Goal: Check status: Check status

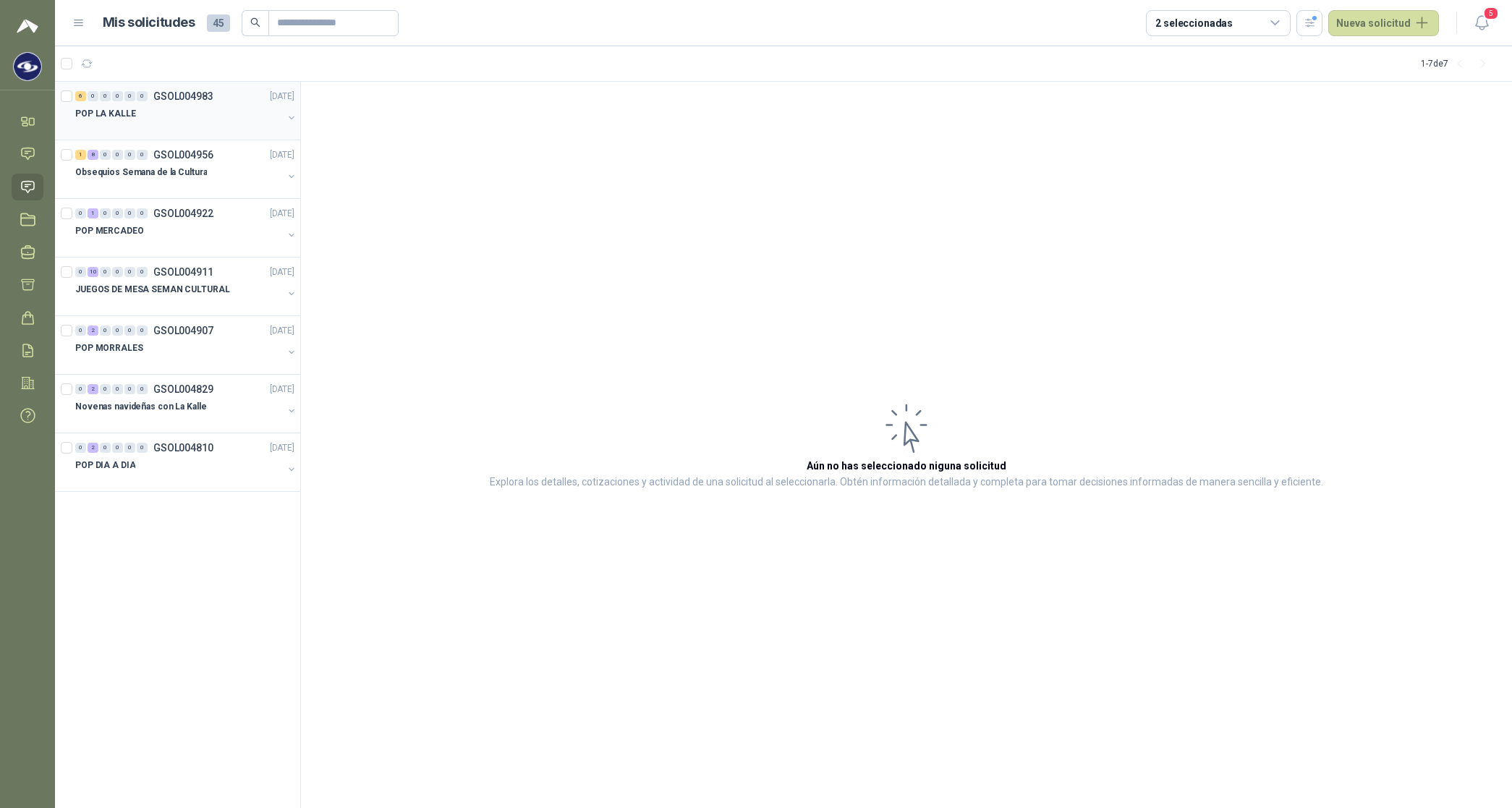
click at [113, 111] on p "POP LA KALLE" at bounding box center [106, 114] width 61 height 14
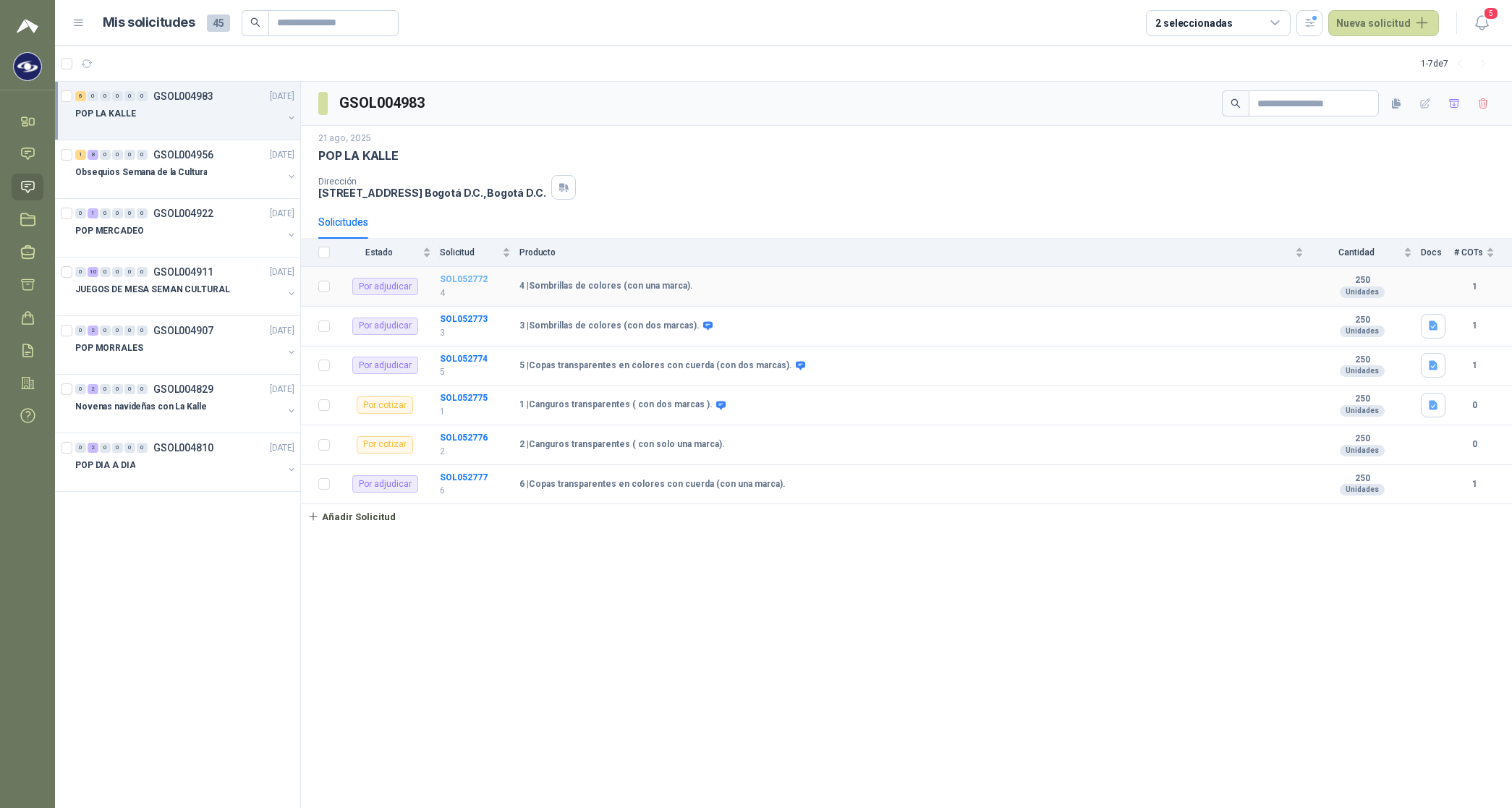
click at [465, 282] on b "SOL052772" at bounding box center [463, 279] width 48 height 10
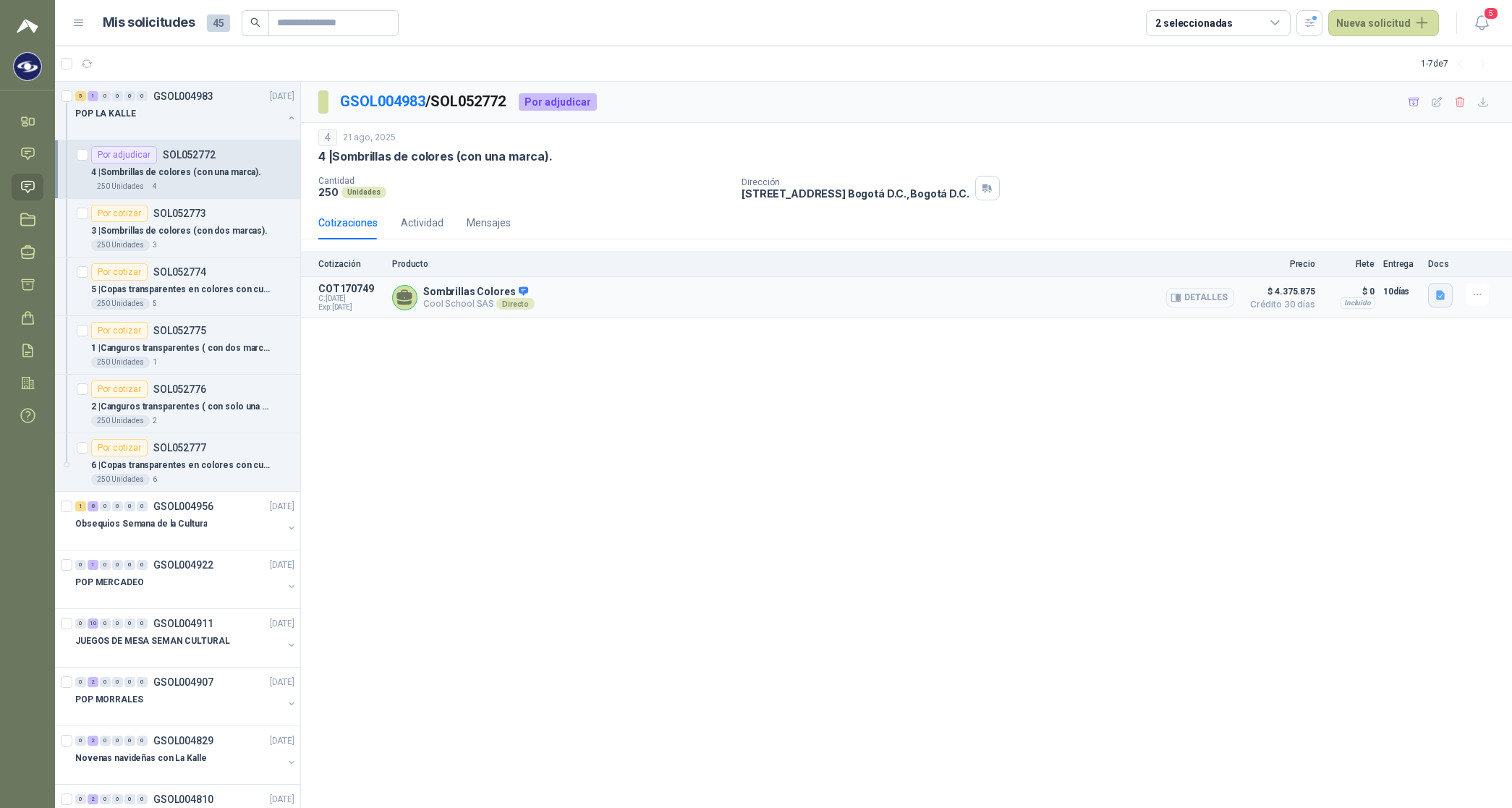
click at [1444, 298] on icon "button" at bounding box center [1440, 295] width 9 height 10
click at [1326, 257] on button "Cotización Sombrillas y Copas La Kalle Caracol.pdf" at bounding box center [1326, 263] width 235 height 16
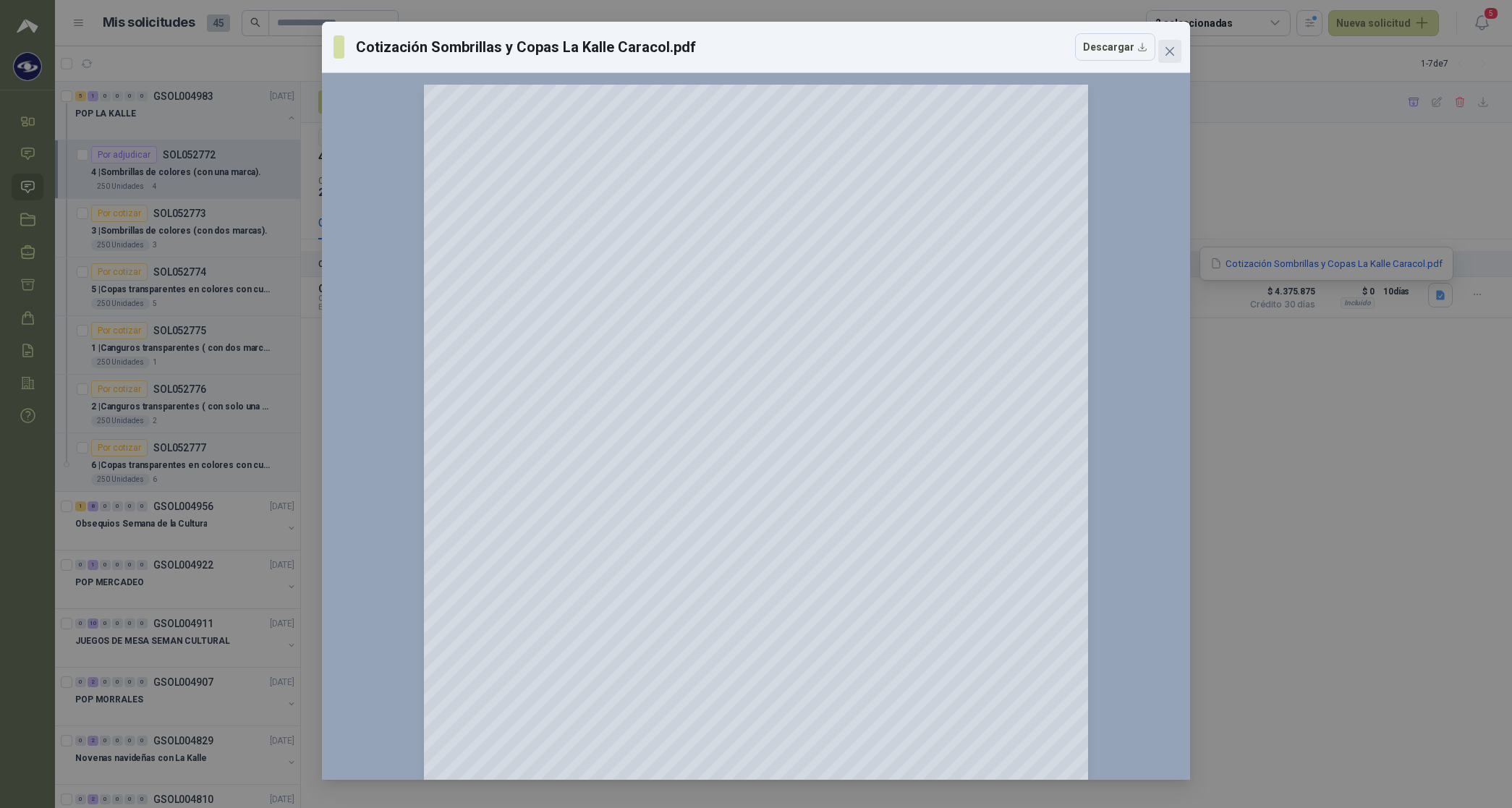
click at [1170, 46] on icon "close" at bounding box center [1170, 52] width 12 height 12
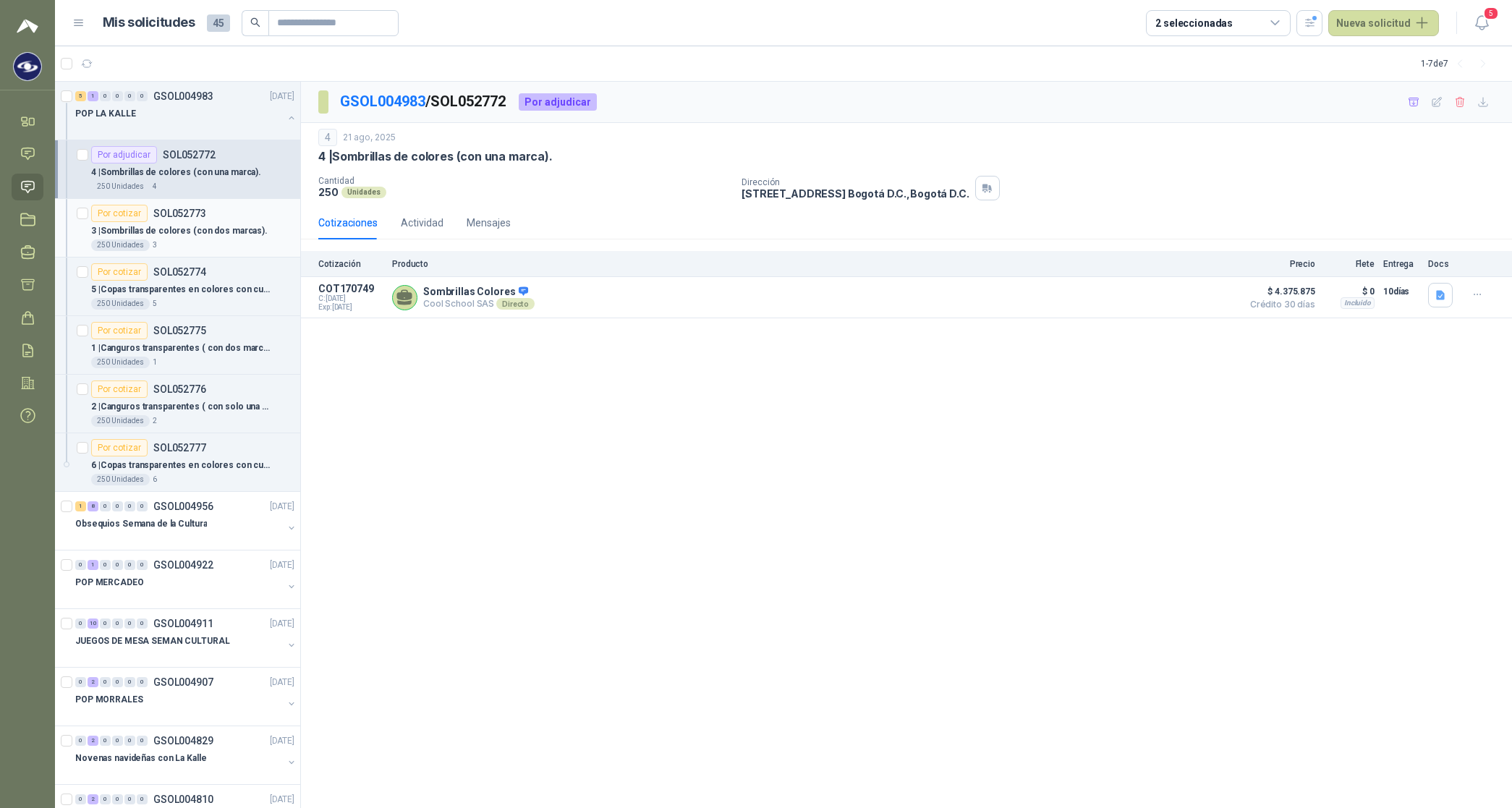
click at [226, 233] on p "3 | Sombrillas de colores (con dos marcas)." at bounding box center [179, 231] width 177 height 14
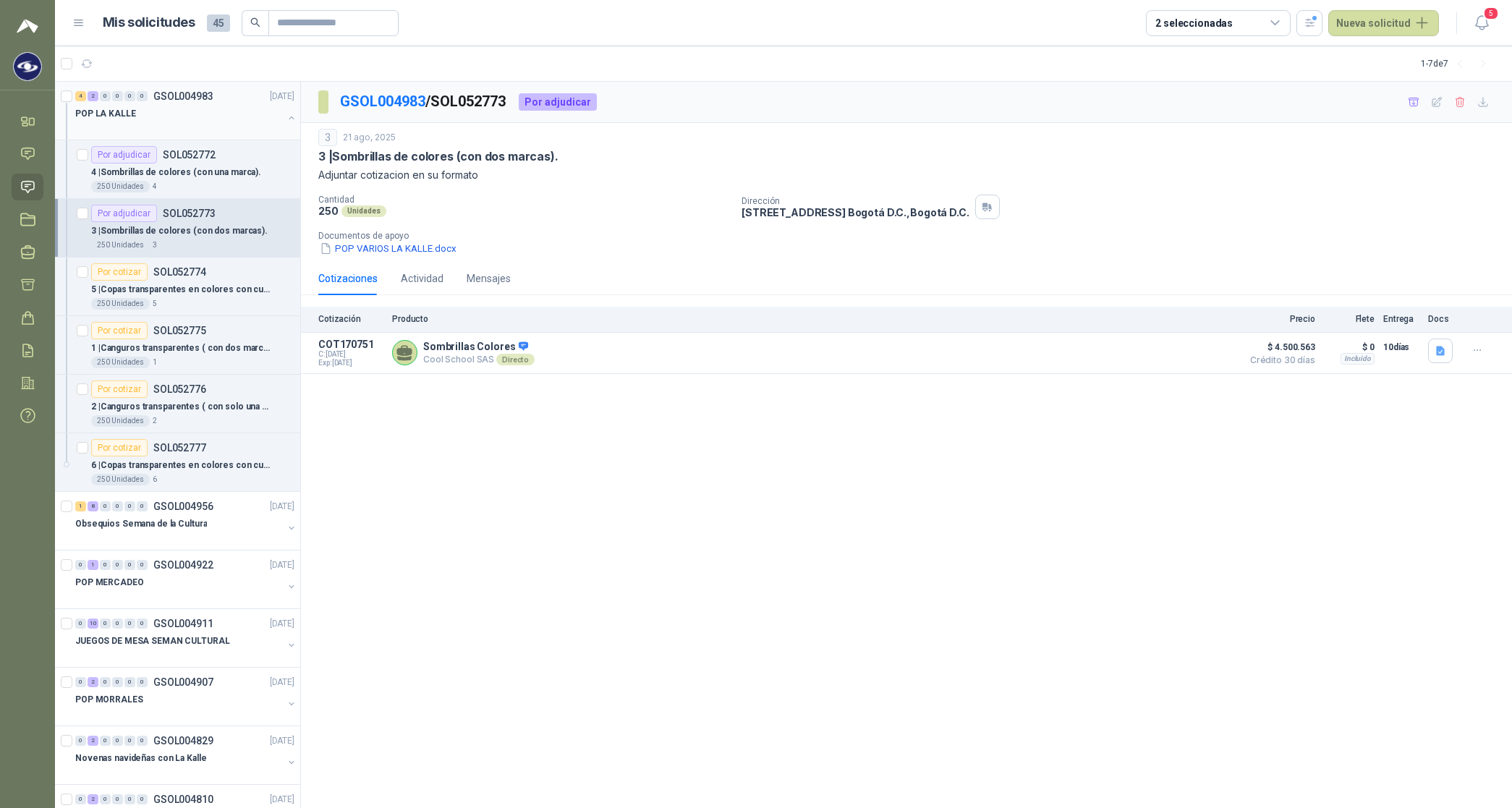
click at [92, 110] on p "POP LA KALLE" at bounding box center [106, 114] width 61 height 14
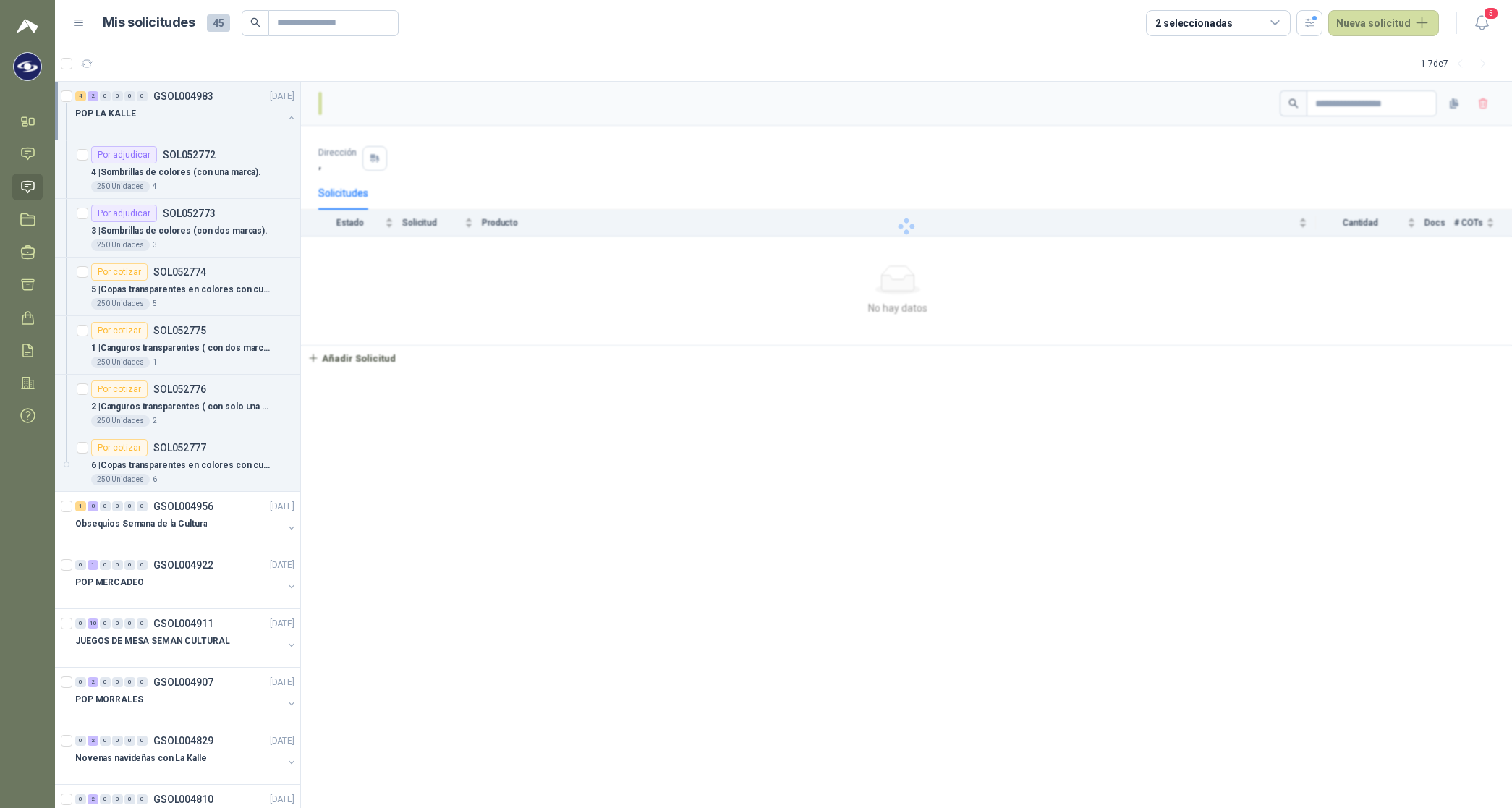
click at [92, 110] on p "POP LA KALLE" at bounding box center [106, 114] width 61 height 14
